Goal: Use online tool/utility: Utilize a website feature to perform a specific function

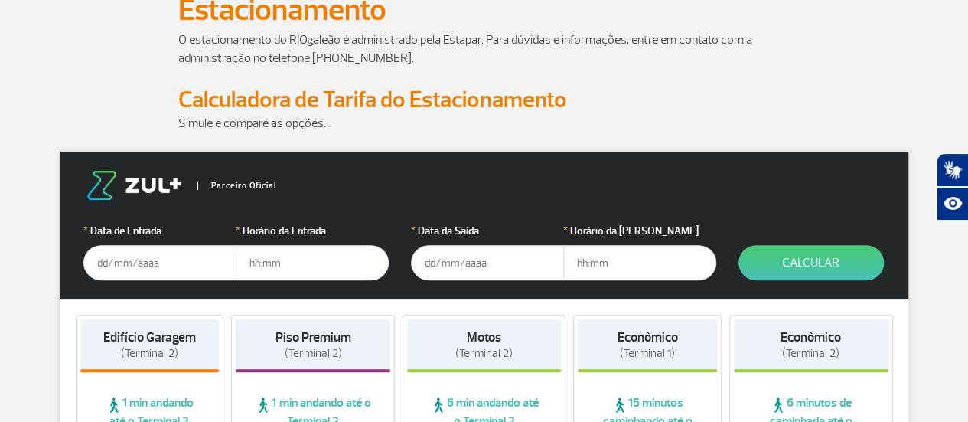
scroll to position [153, 0]
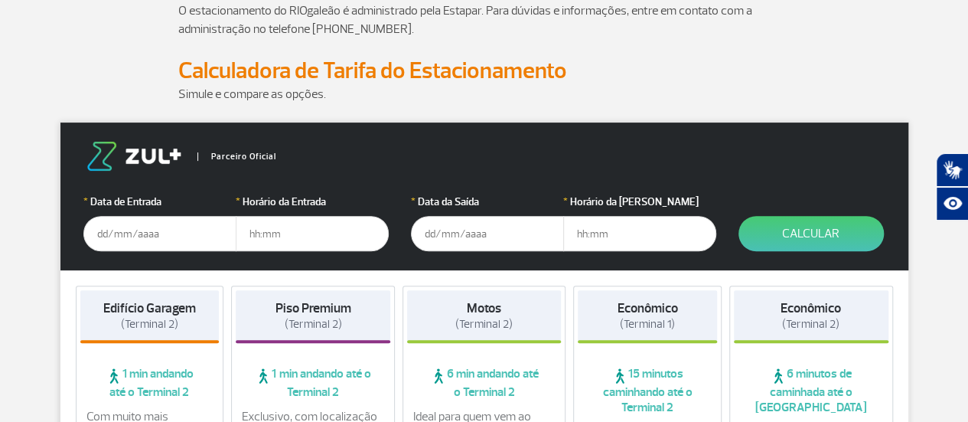
click at [124, 231] on input "text" at bounding box center [159, 233] width 153 height 35
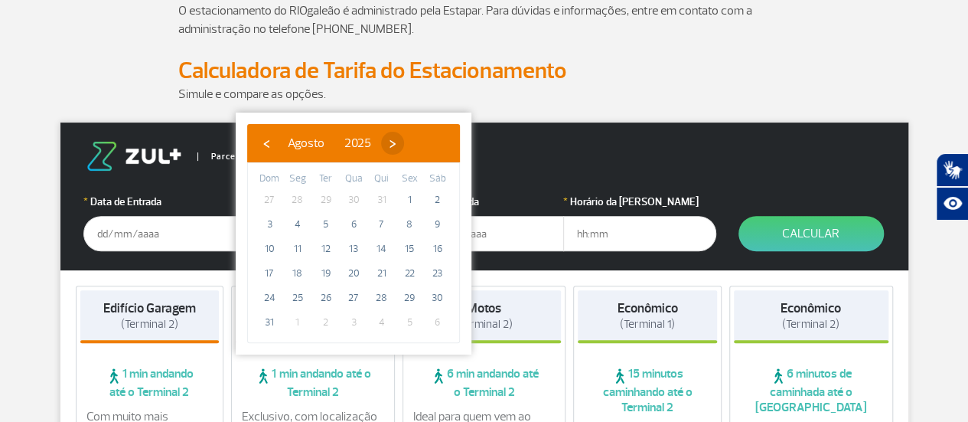
click at [404, 147] on span "›" at bounding box center [392, 143] width 23 height 23
click at [418, 147] on span "›" at bounding box center [406, 143] width 23 height 23
click at [409, 147] on span "›" at bounding box center [397, 143] width 23 height 23
click at [295, 221] on span "3" at bounding box center [297, 224] width 24 height 24
type input "[DATE]"
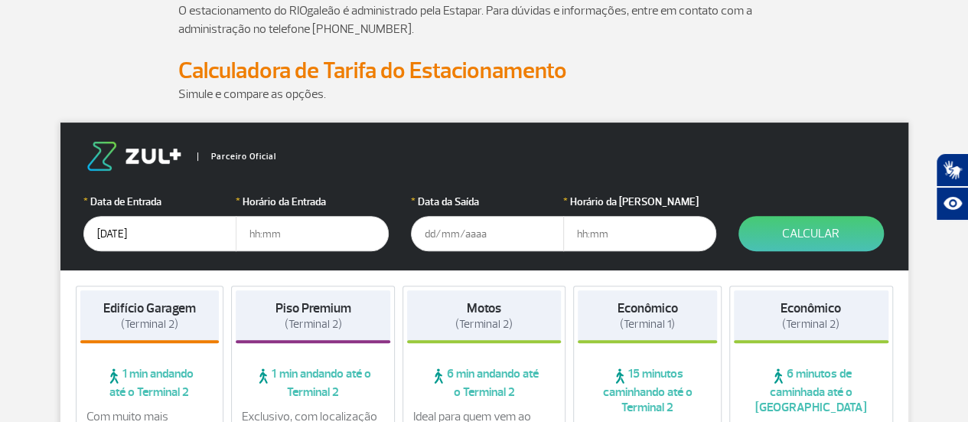
click at [277, 235] on input "text" at bounding box center [312, 233] width 153 height 35
type input "20:00"
click at [433, 232] on input "text" at bounding box center [487, 233] width 153 height 35
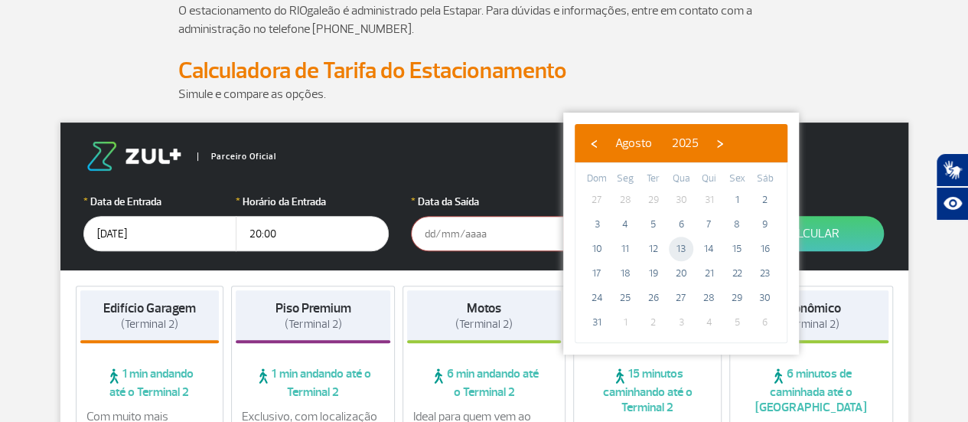
click at [684, 246] on span "13" at bounding box center [681, 248] width 24 height 24
type input "13/08/2025"
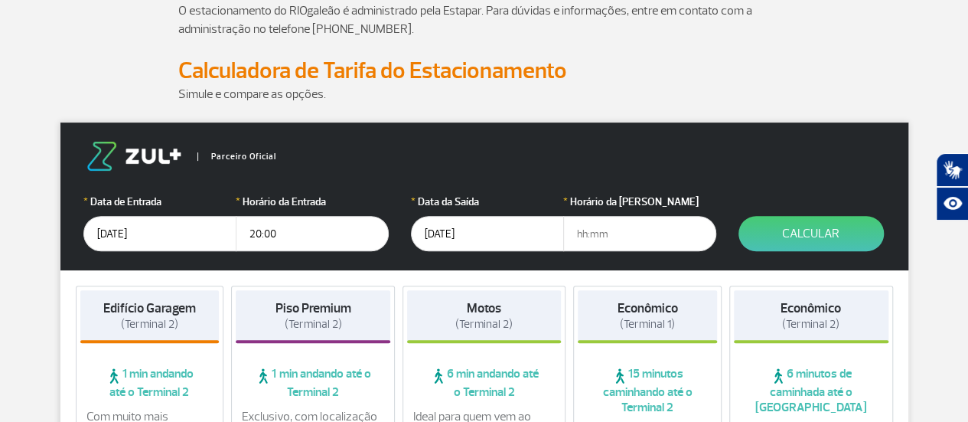
click at [611, 241] on input "text" at bounding box center [639, 233] width 153 height 35
type input "13:00"
click at [825, 230] on button "Calcular" at bounding box center [811, 233] width 145 height 35
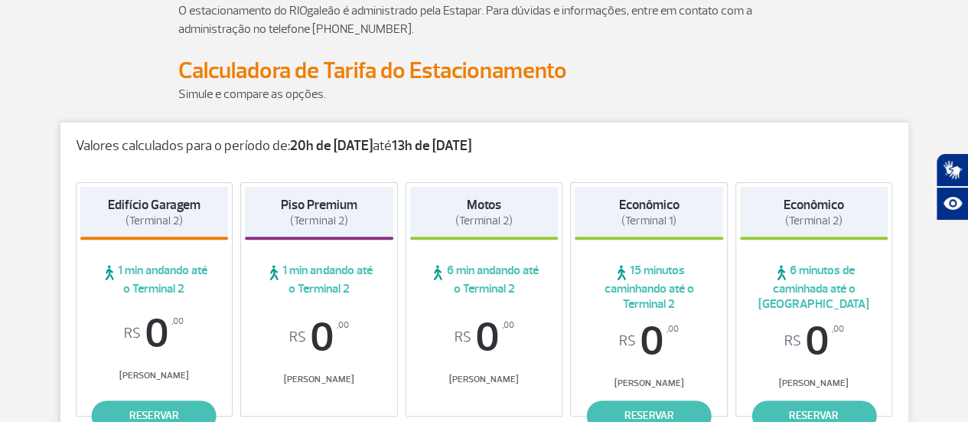
scroll to position [77, 0]
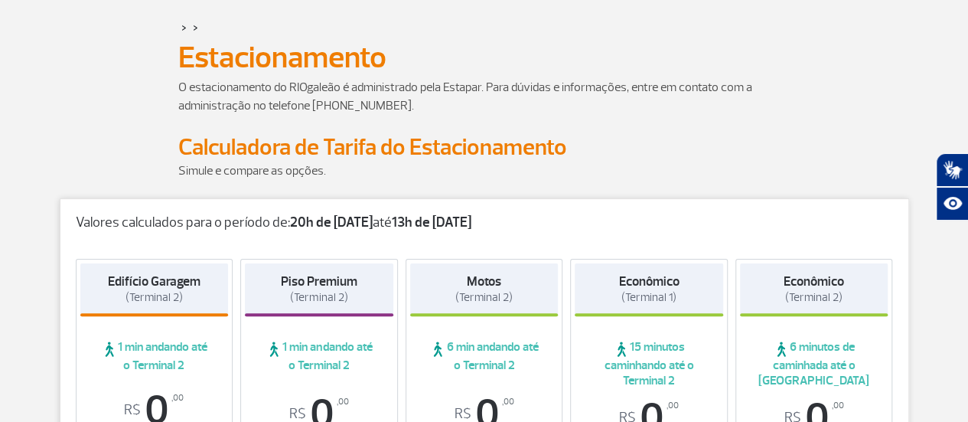
click at [462, 224] on strong "13h de 13/08/25" at bounding box center [432, 223] width 80 height 18
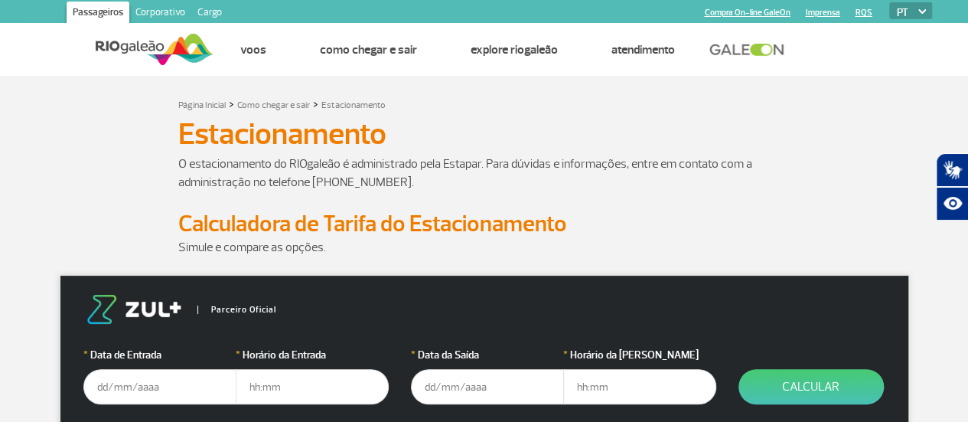
click at [142, 386] on input "text" at bounding box center [159, 386] width 153 height 35
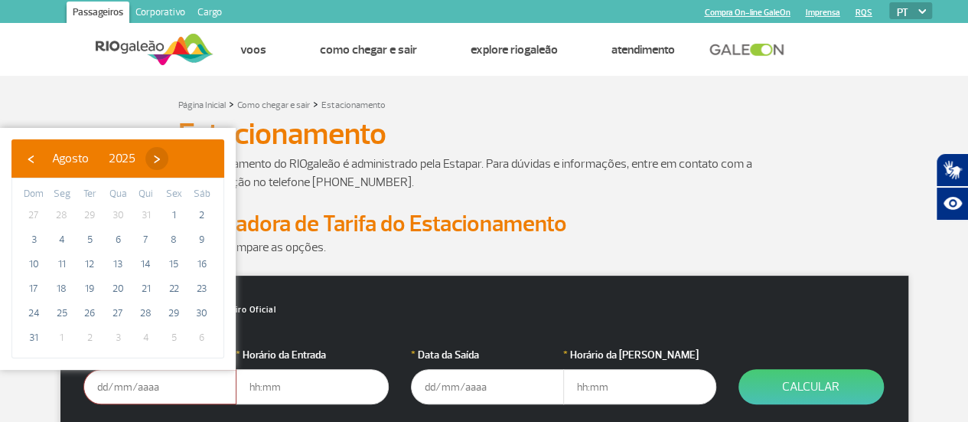
click at [168, 154] on span "›" at bounding box center [156, 158] width 23 height 23
click at [182, 154] on span "›" at bounding box center [170, 158] width 23 height 23
click at [173, 155] on span "›" at bounding box center [161, 158] width 23 height 23
click at [61, 236] on span "3" at bounding box center [62, 239] width 24 height 24
type input "[DATE]"
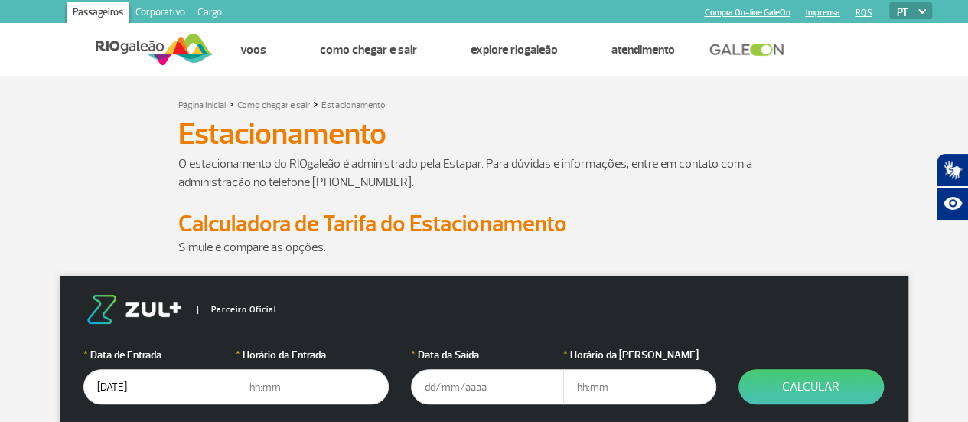
click at [276, 389] on input "text" at bounding box center [312, 386] width 153 height 35
type input "20:00"
click at [469, 380] on input "text" at bounding box center [487, 386] width 153 height 35
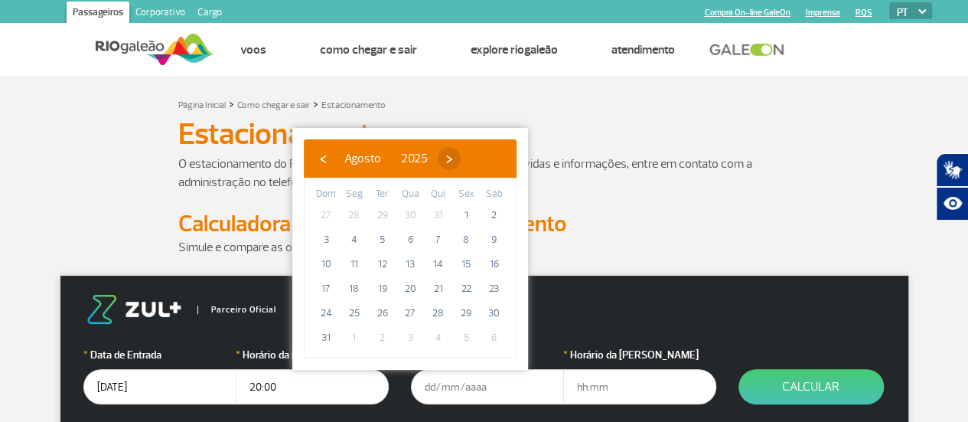
click at [461, 154] on span "›" at bounding box center [449, 158] width 23 height 23
click at [474, 154] on span "›" at bounding box center [463, 158] width 23 height 23
click at [465, 154] on span "›" at bounding box center [453, 158] width 23 height 23
click at [435, 264] on span "13" at bounding box center [438, 264] width 24 height 24
type input "[DATE]"
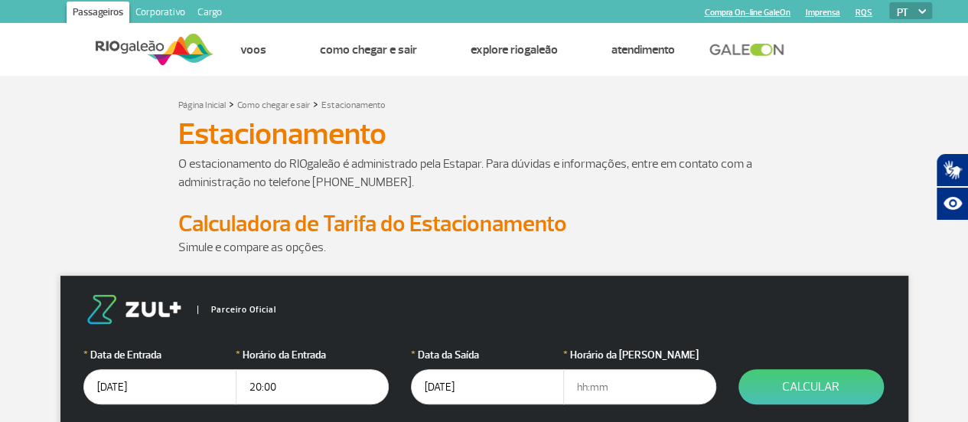
click at [600, 386] on input "text" at bounding box center [639, 386] width 153 height 35
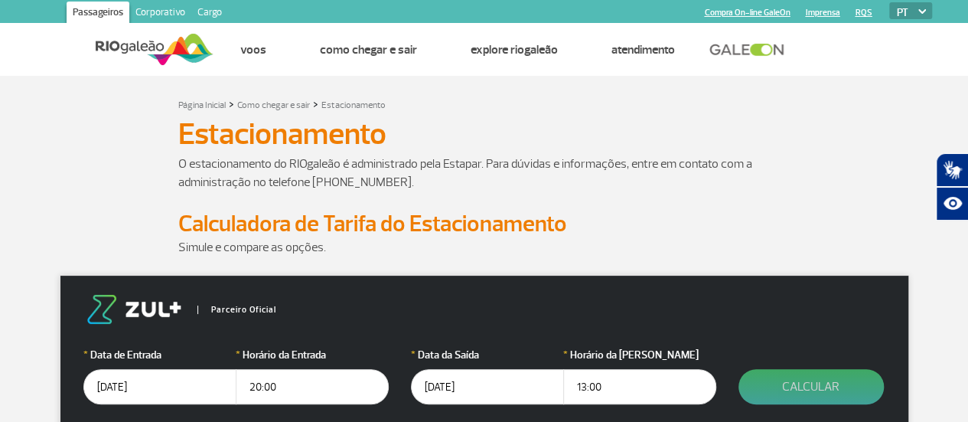
type input "13:00"
click at [805, 377] on button "Calcular" at bounding box center [811, 386] width 145 height 35
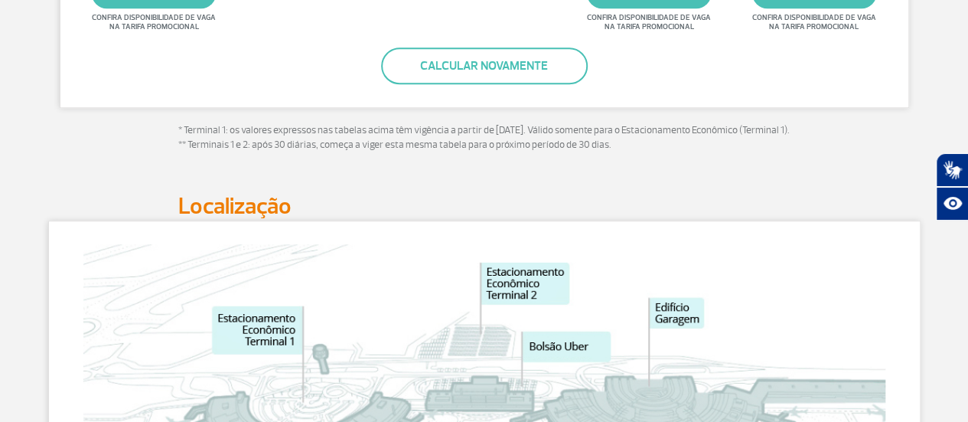
scroll to position [383, 0]
